Goal: Task Accomplishment & Management: Manage account settings

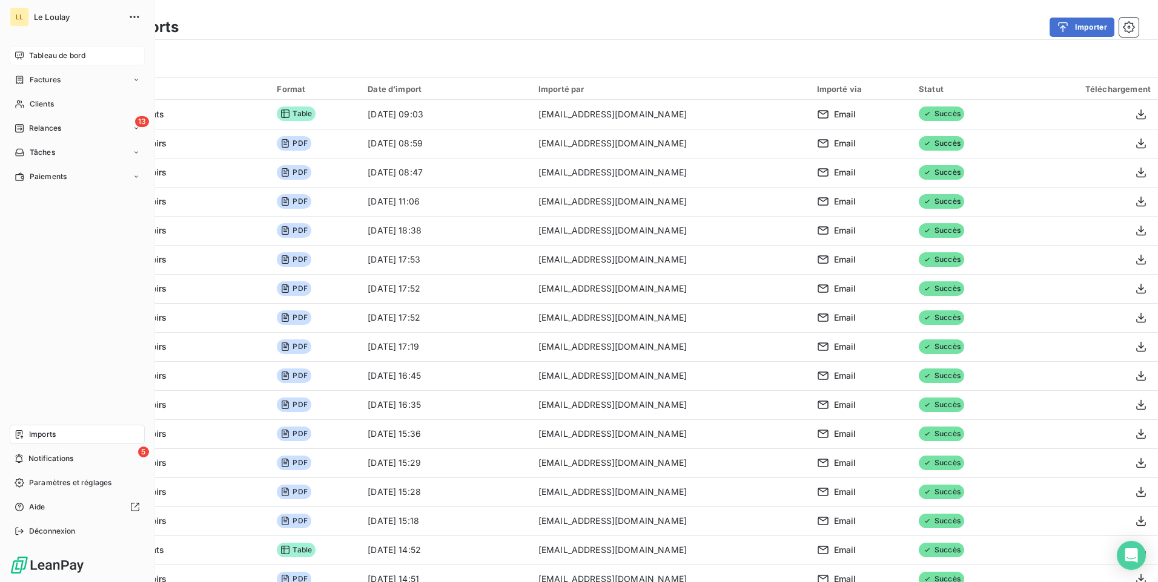
click at [47, 57] on span "Tableau de bord" at bounding box center [57, 55] width 56 height 11
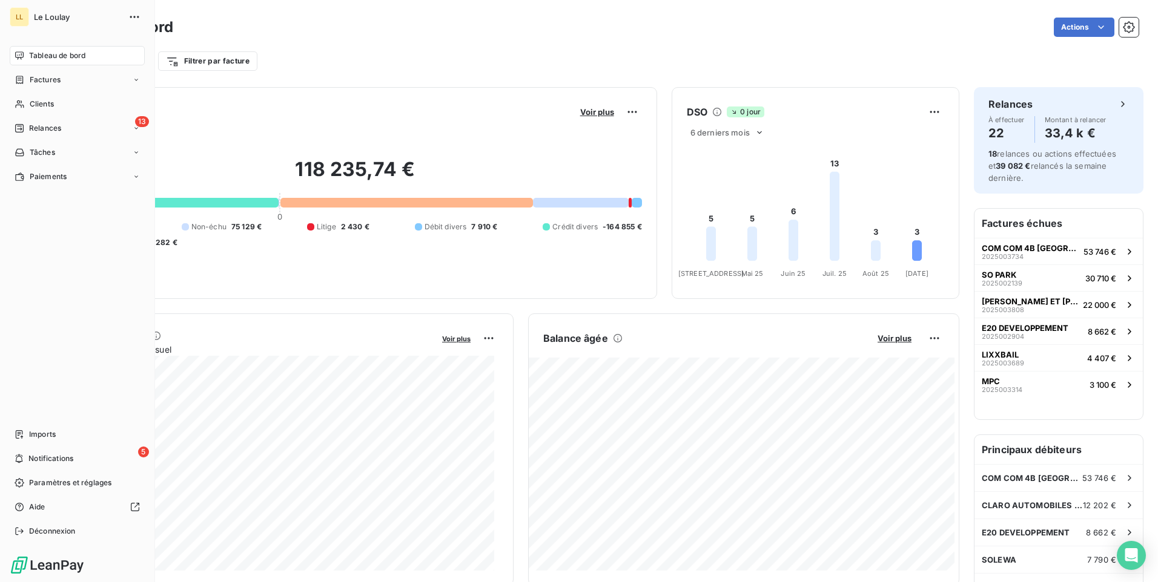
click at [49, 58] on span "Tableau de bord" at bounding box center [57, 55] width 56 height 11
click at [38, 129] on span "Relances" at bounding box center [45, 128] width 32 height 11
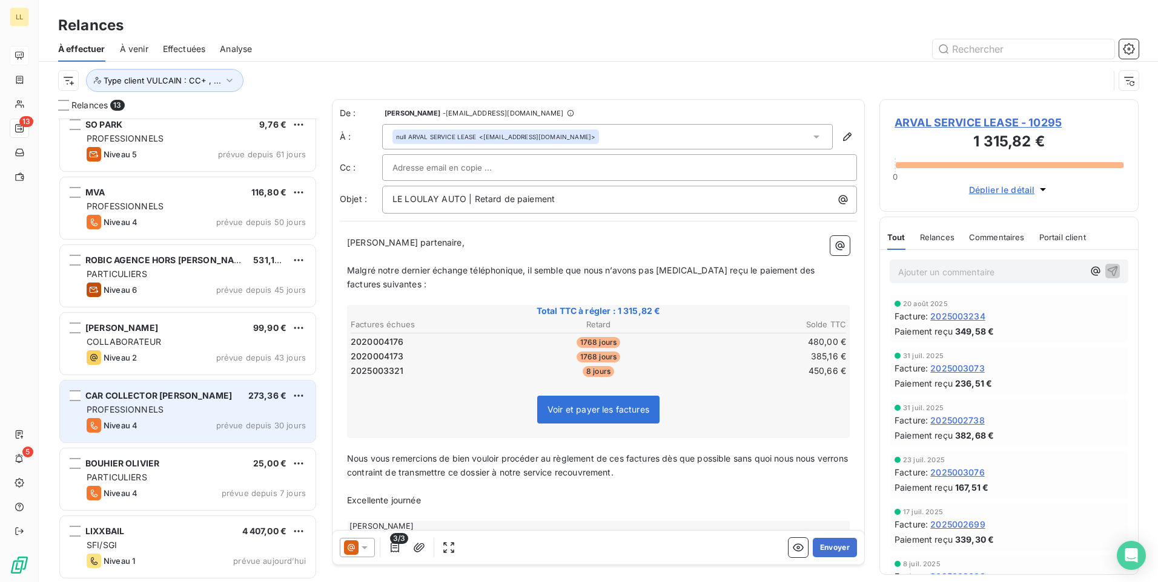
scroll to position [358, 0]
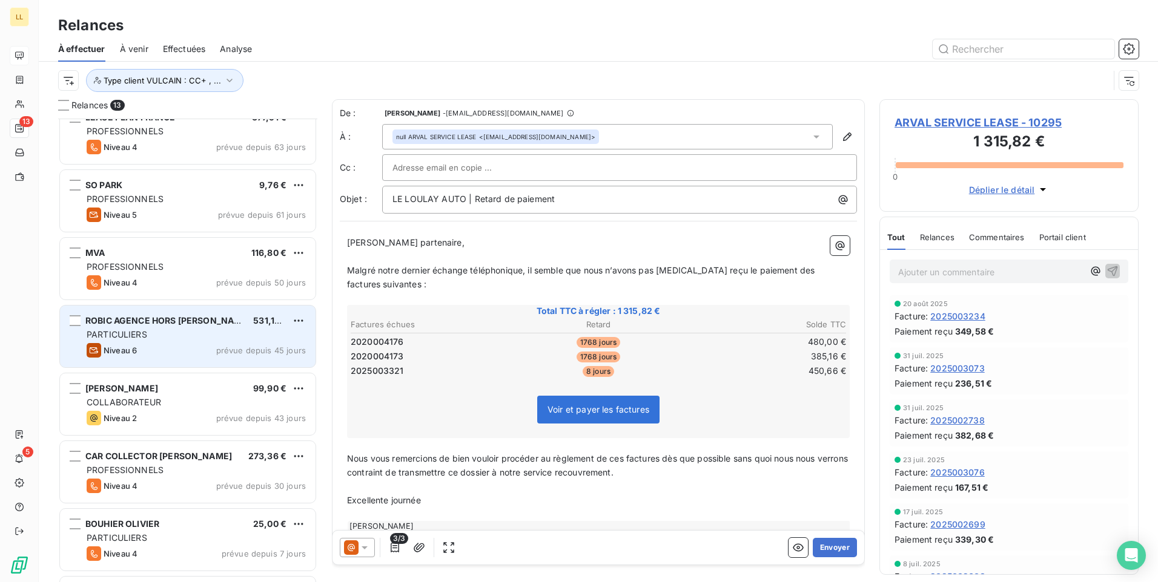
click at [167, 349] on div "Niveau 6 prévue depuis 45 jours" at bounding box center [196, 350] width 219 height 15
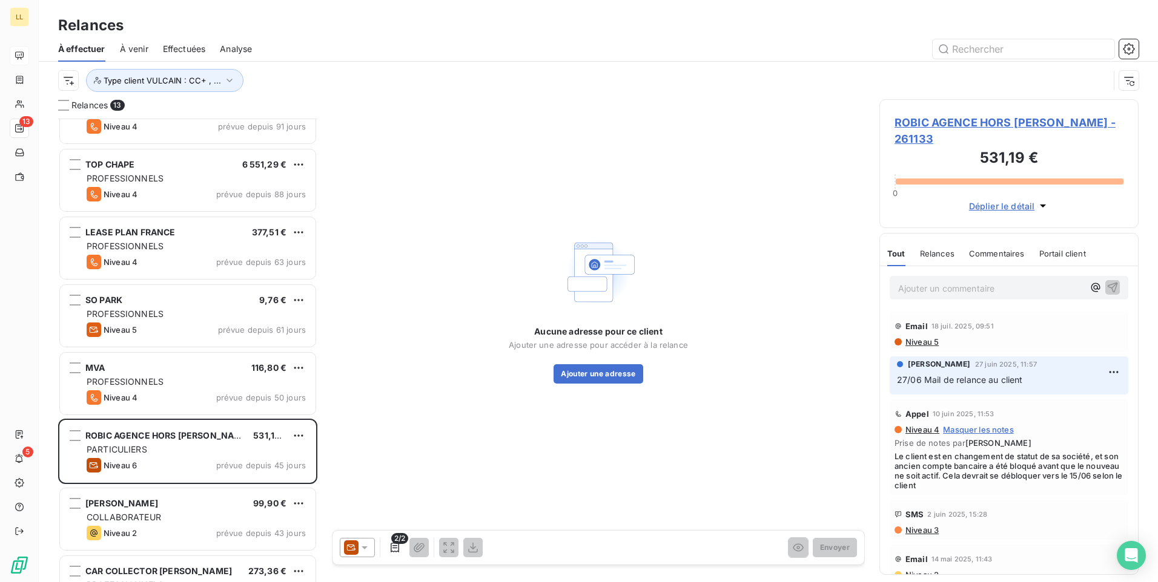
scroll to position [418, 0]
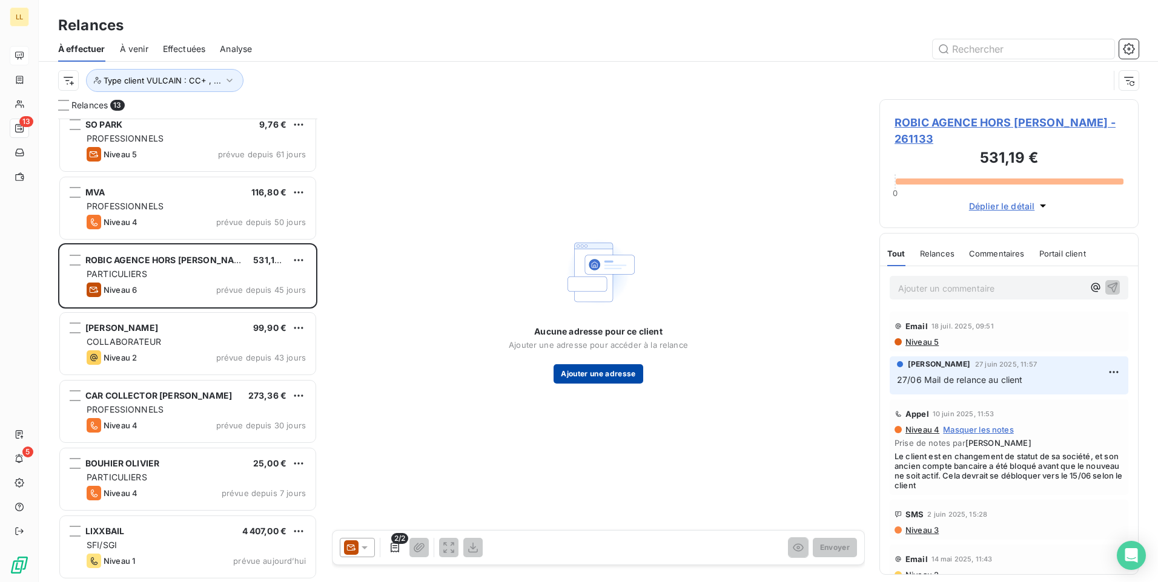
click at [573, 374] on button "Ajouter une adresse" at bounding box center [597, 373] width 89 height 19
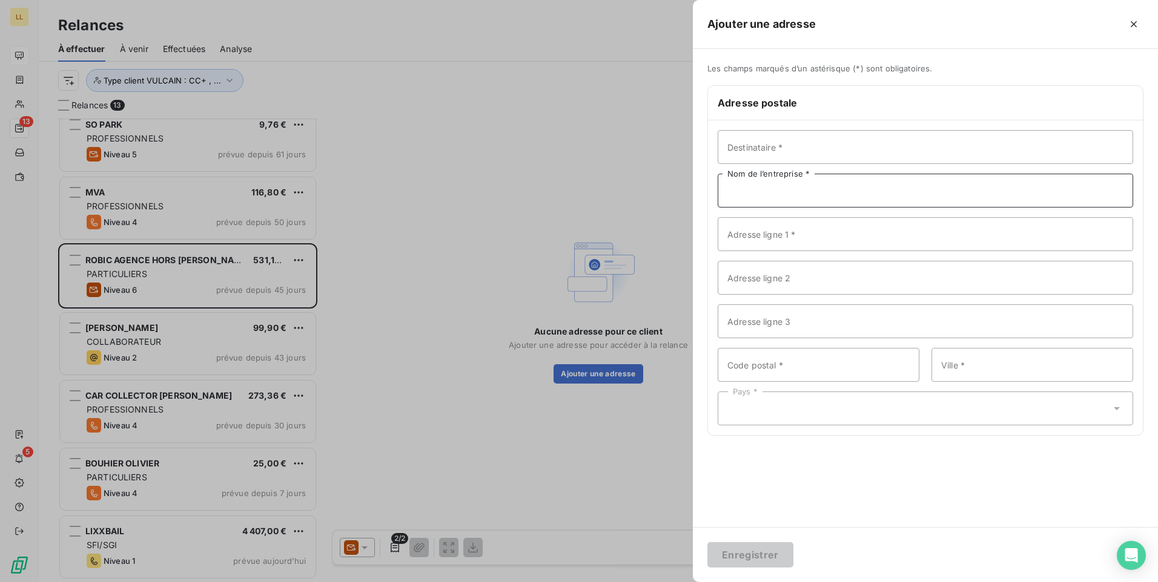
click at [794, 194] on input "Nom de l’entreprise *" at bounding box center [924, 191] width 415 height 34
paste input "ROBIC AGENCE HORS CHAMP"
type input "ROBIC AGENCE HORS [PERSON_NAME]"
click at [789, 239] on input "Adresse ligne 1 *" at bounding box center [924, 234] width 415 height 34
paste input "[STREET_ADDRESS]"
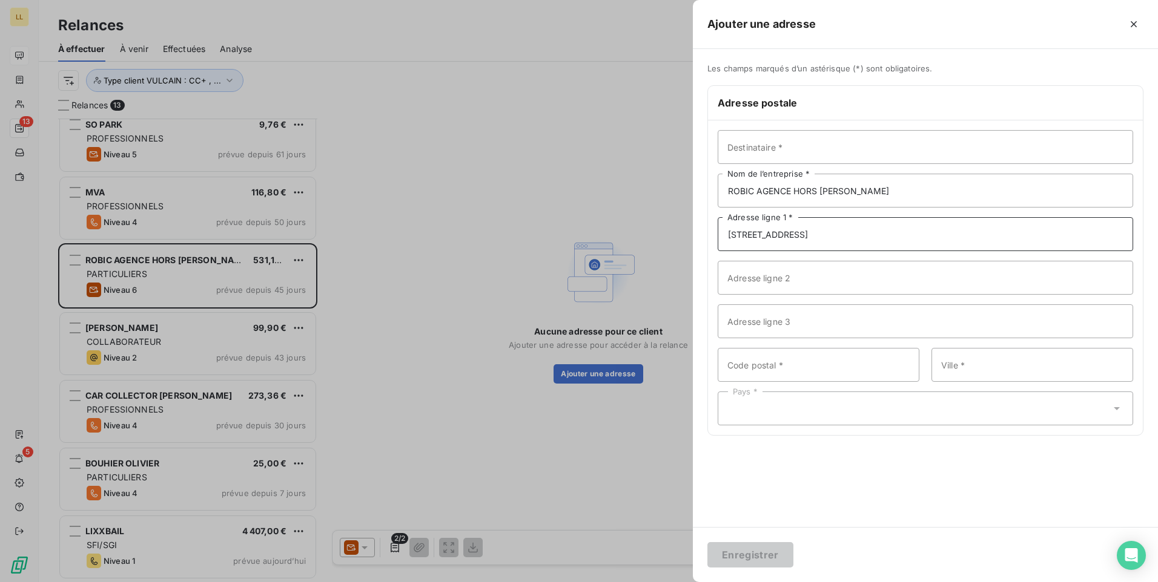
type input "[STREET_ADDRESS]"
click at [766, 366] on input "Code postal *" at bounding box center [818, 365] width 202 height 34
type input "44116"
click at [960, 366] on input "Ville *" at bounding box center [1032, 365] width 202 height 34
type input "VIEILLEVIGNE"
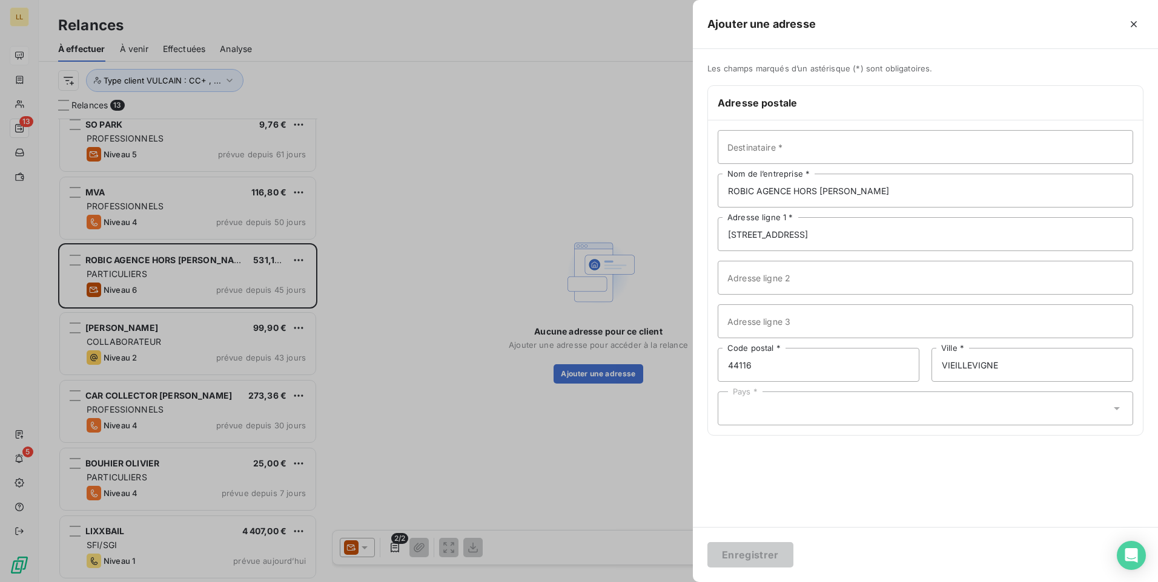
click at [1118, 411] on icon at bounding box center [1116, 409] width 12 height 12
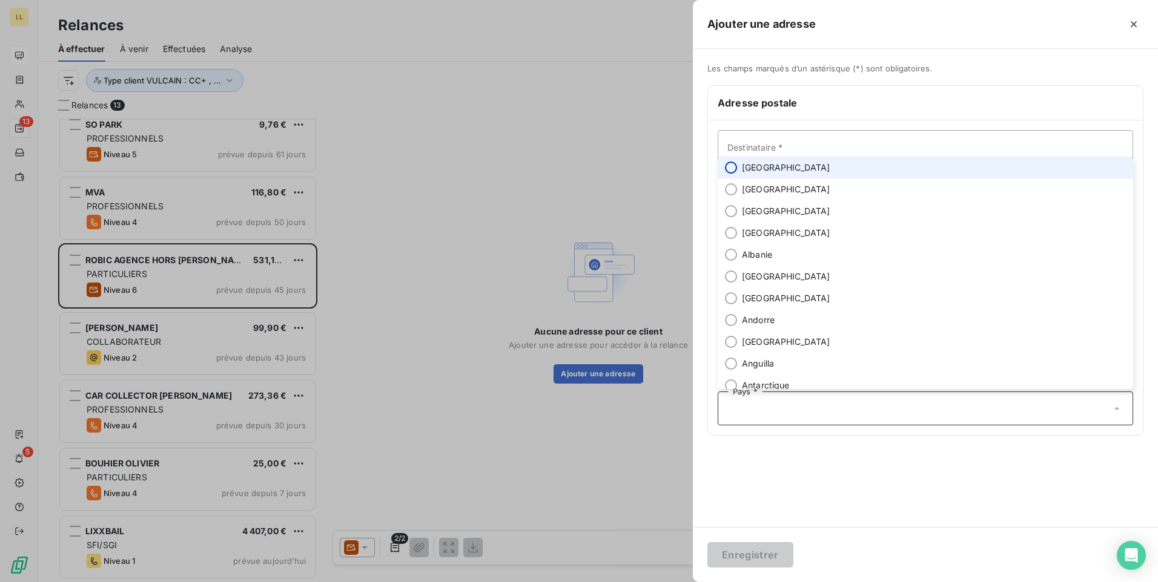
click at [727, 165] on input "radio" at bounding box center [731, 168] width 12 height 12
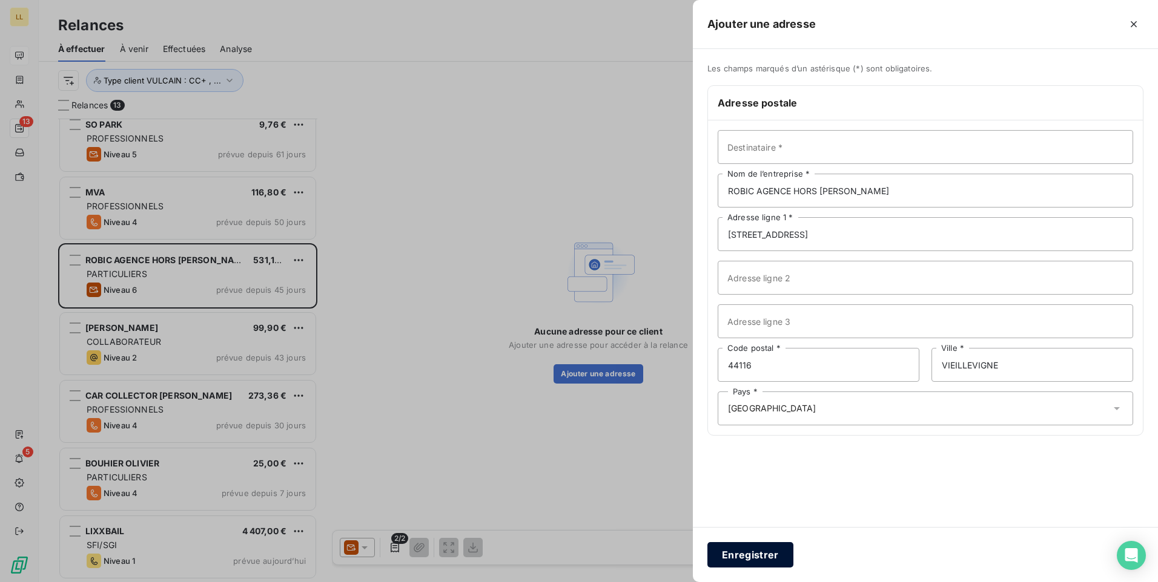
click at [763, 553] on button "Enregistrer" at bounding box center [750, 554] width 86 height 25
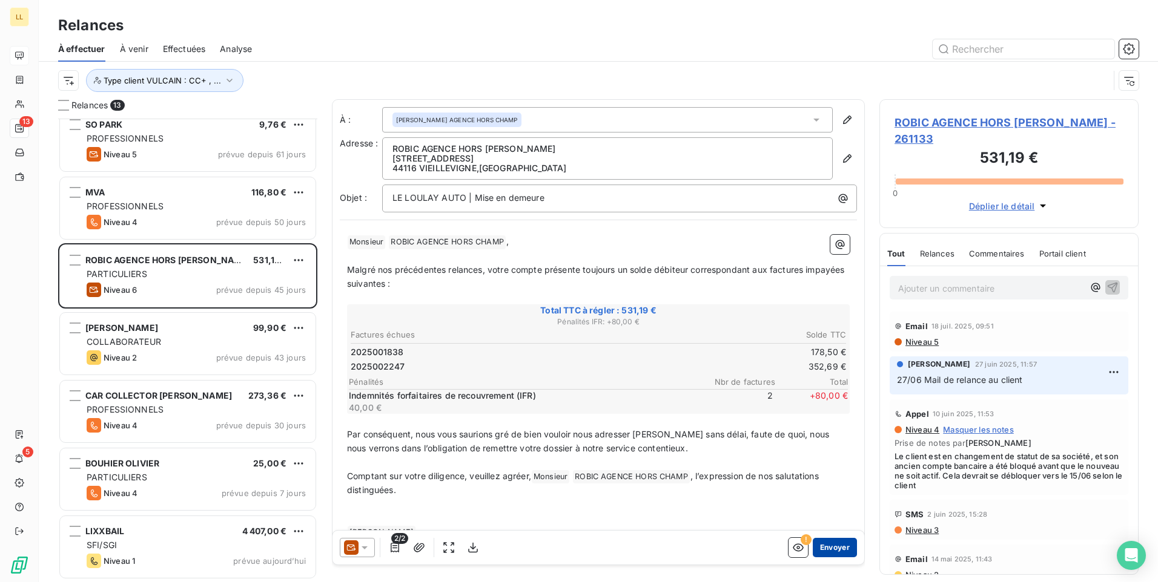
click at [828, 549] on button "Envoyer" at bounding box center [835, 547] width 44 height 19
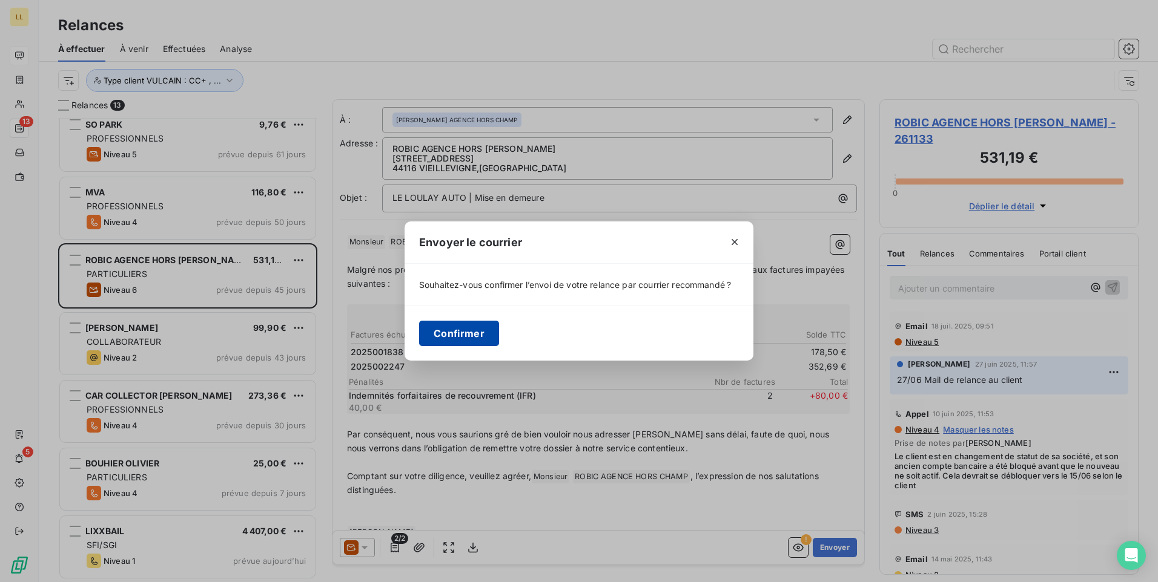
click at [469, 335] on button "Confirmer" at bounding box center [459, 333] width 80 height 25
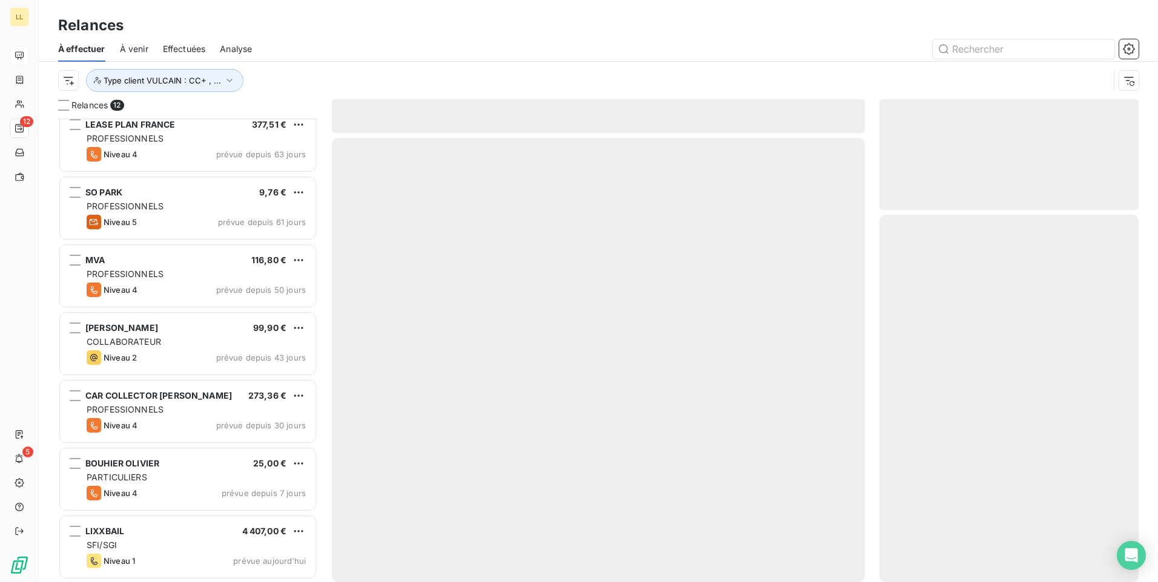
scroll to position [350, 0]
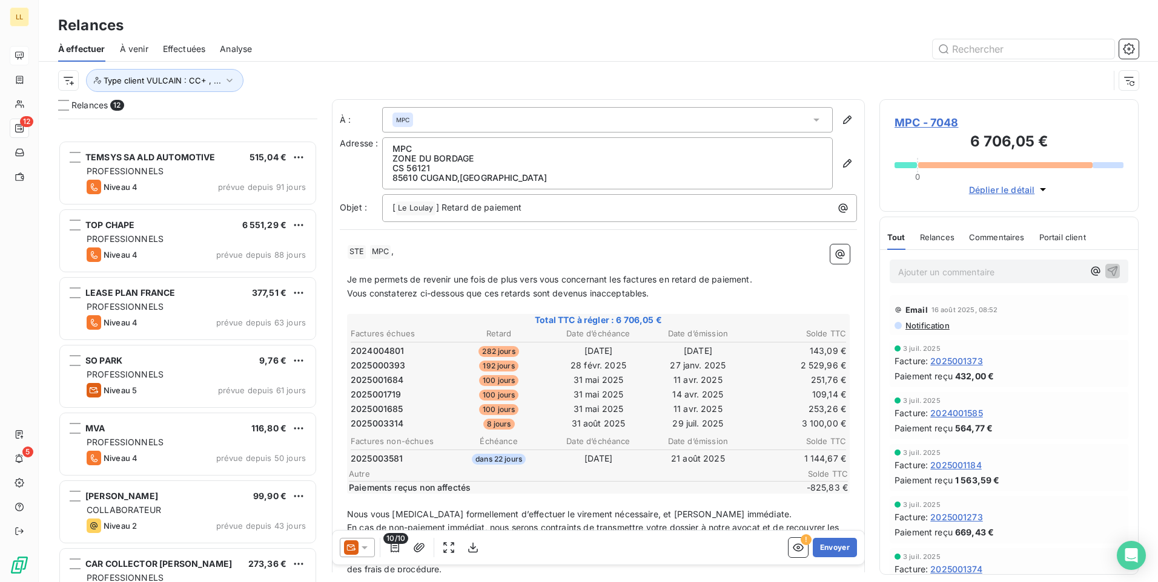
scroll to position [351, 0]
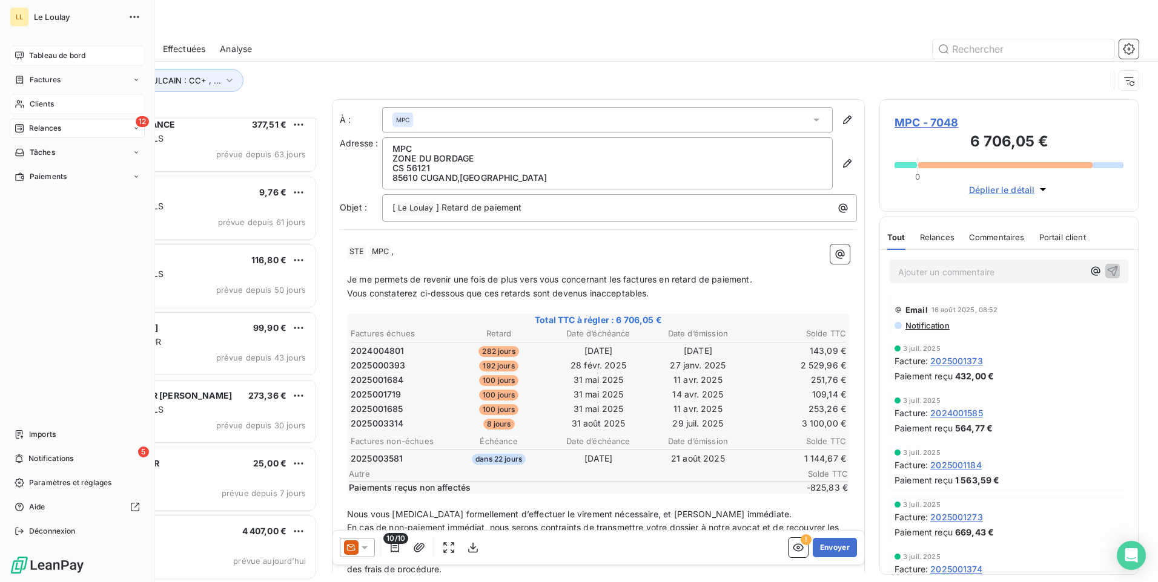
click at [38, 104] on span "Clients" at bounding box center [42, 104] width 24 height 11
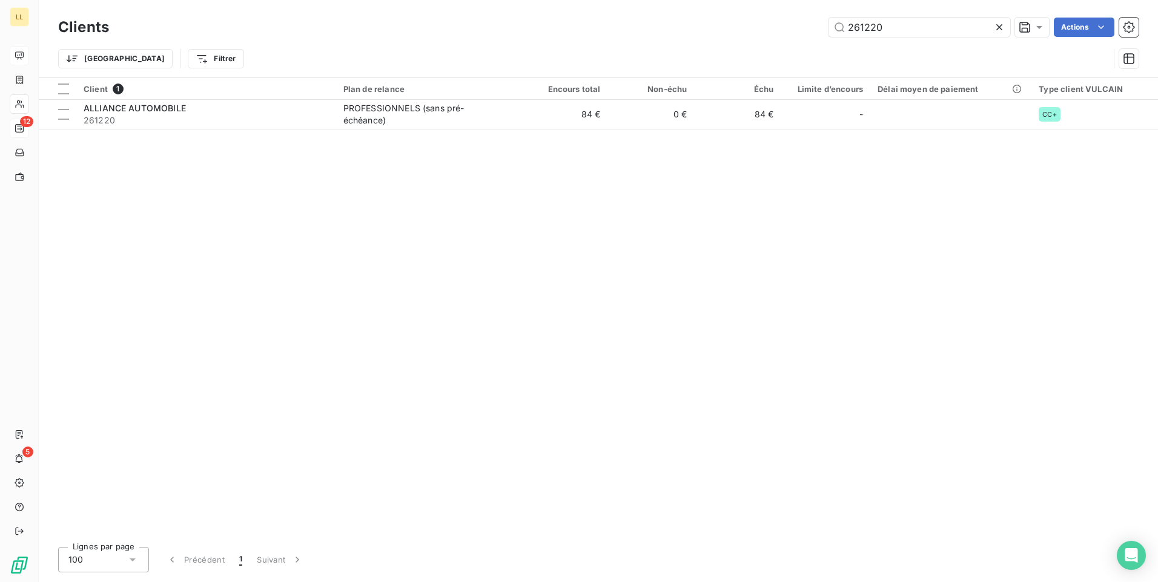
drag, startPoint x: 872, startPoint y: 29, endPoint x: 776, endPoint y: 54, distance: 99.4
click at [776, 54] on div "Clients 261220 Actions Trier Filtrer" at bounding box center [598, 46] width 1080 height 63
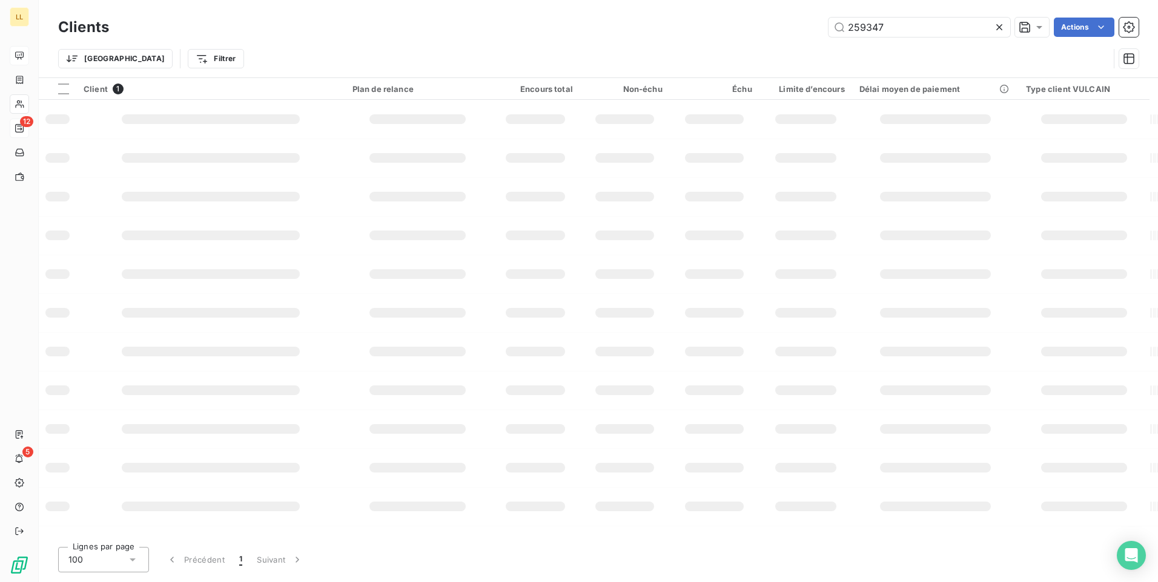
type input "259347"
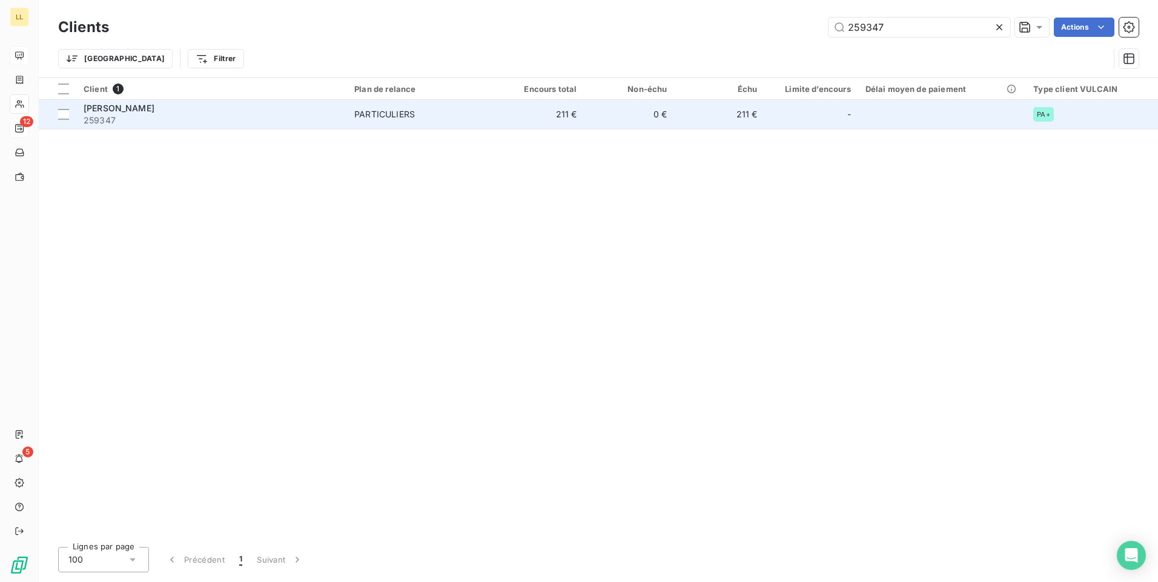
click at [99, 113] on div "[PERSON_NAME]" at bounding box center [212, 108] width 256 height 12
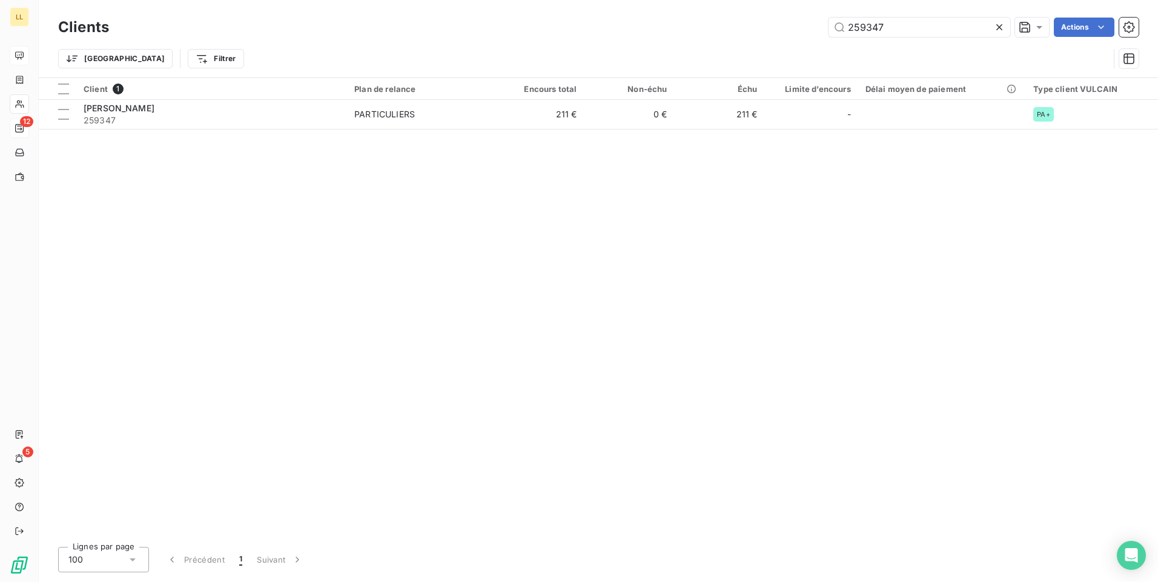
drag, startPoint x: 895, startPoint y: 26, endPoint x: 693, endPoint y: 50, distance: 203.0
click at [697, 48] on div "Clients 259347 Actions Trier Filtrer" at bounding box center [598, 46] width 1080 height 63
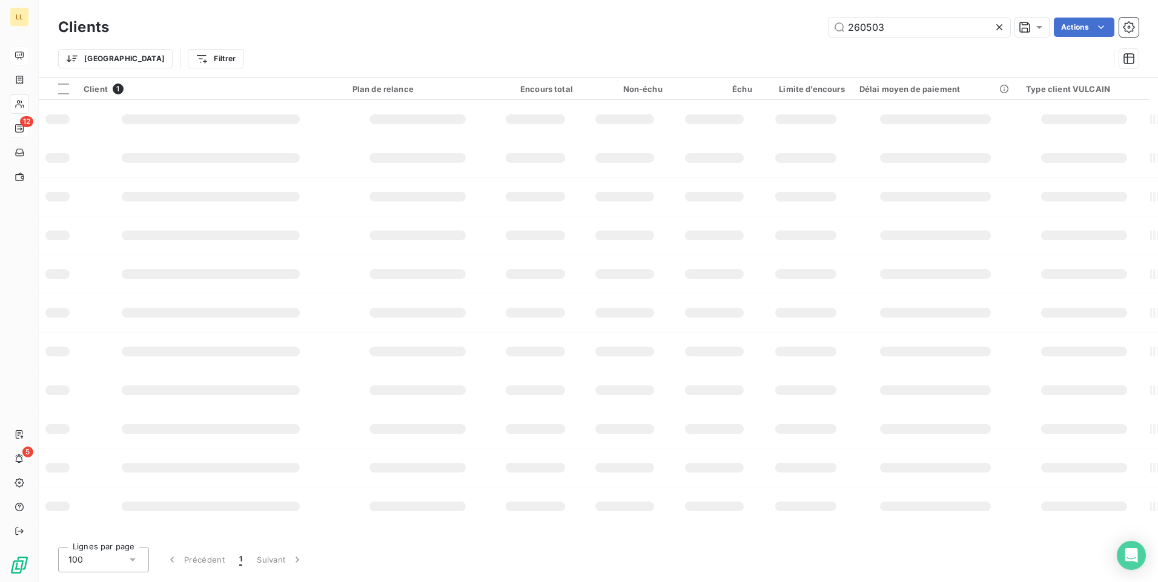
type input "260503"
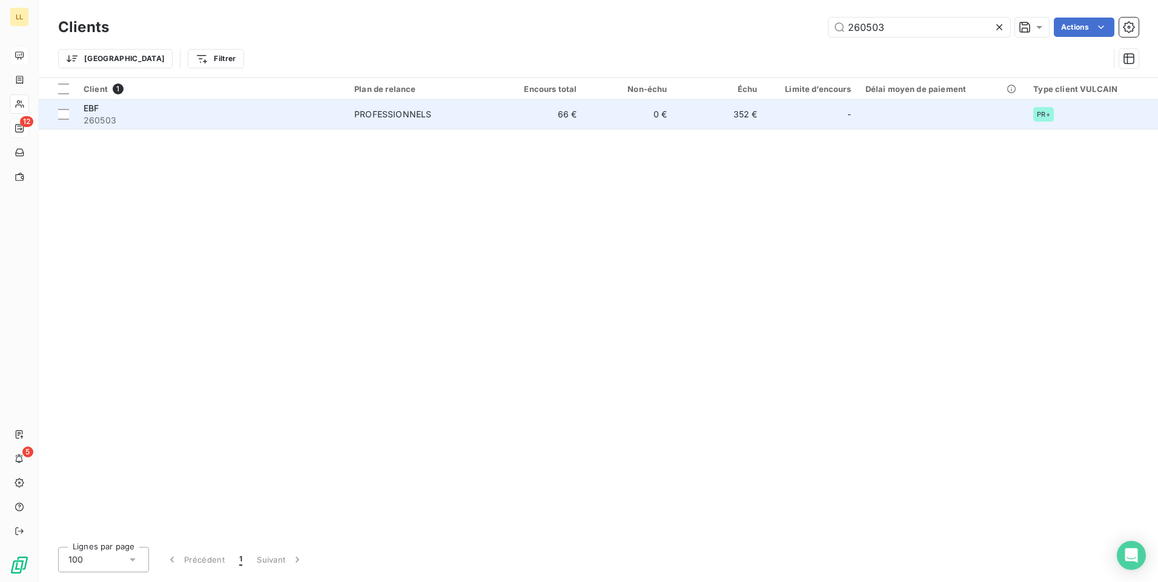
click at [87, 108] on span "EBF" at bounding box center [91, 108] width 15 height 10
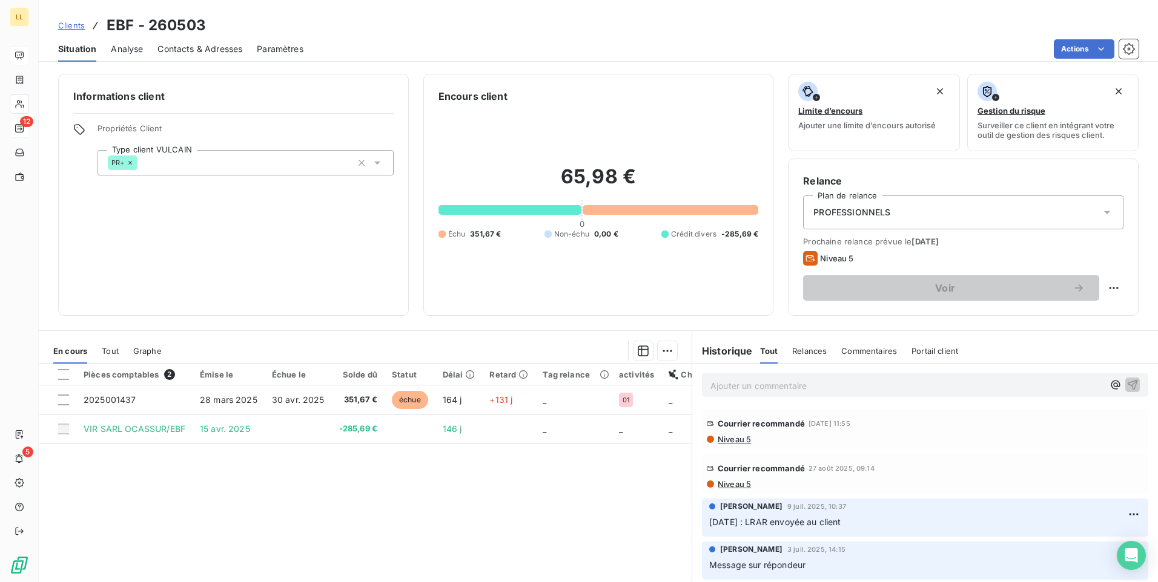
scroll to position [51, 0]
